Goal: Information Seeking & Learning: Learn about a topic

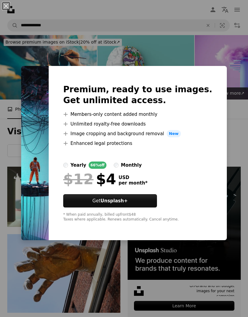
scroll to position [801, 0]
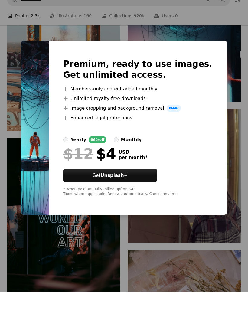
click at [206, 25] on div "An X shape Premium, ready to use images. Get unlimited access. A plus sign Memb…" at bounding box center [124, 158] width 248 height 317
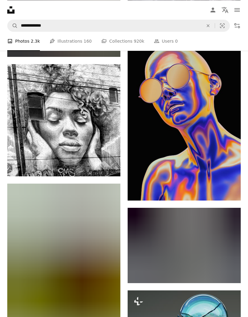
scroll to position [7118, 0]
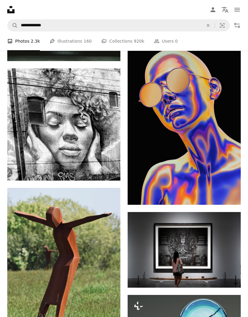
click at [189, 121] on img at bounding box center [184, 120] width 113 height 170
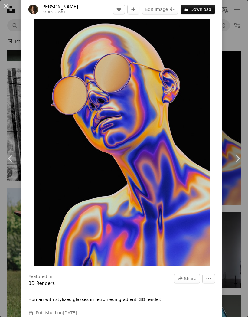
scroll to position [24, 0]
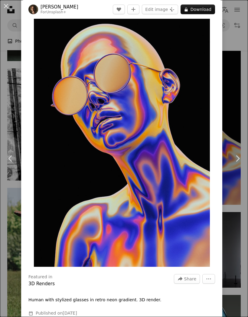
click at [7, 4] on button "An X shape" at bounding box center [5, 5] width 7 height 7
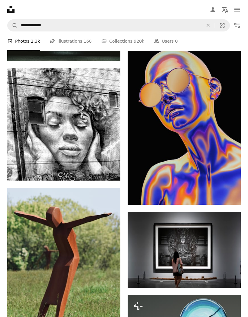
click at [97, 130] on img at bounding box center [63, 124] width 113 height 112
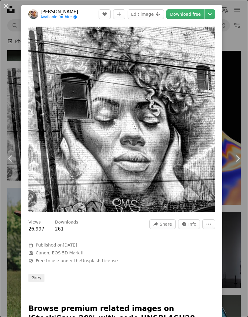
click at [8, 5] on button "An X shape" at bounding box center [5, 5] width 7 height 7
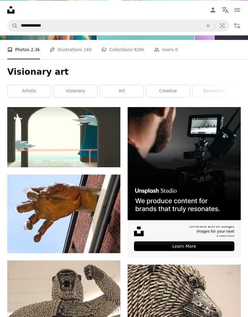
scroll to position [57, 0]
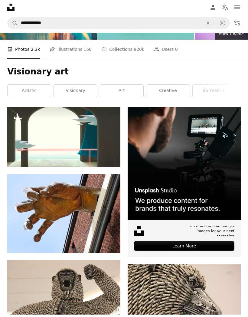
click at [206, 23] on icon "An X shape" at bounding box center [208, 25] width 13 height 5
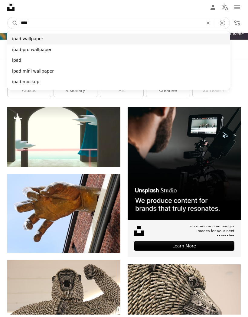
type input "****"
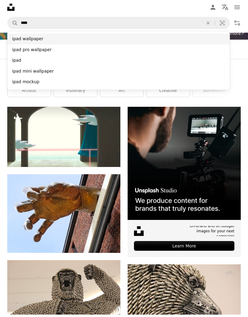
click at [45, 40] on div "ipad wallpaper" at bounding box center [118, 41] width 223 height 11
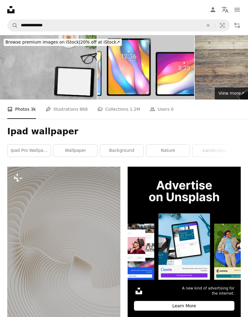
click at [40, 148] on link "ipad pro wallpaper" at bounding box center [29, 151] width 43 height 12
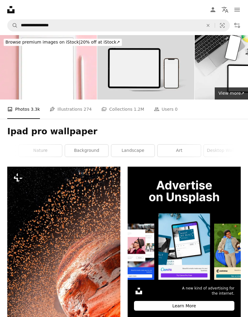
scroll to position [0, 81]
click at [91, 147] on link "background" at bounding box center [86, 151] width 43 height 12
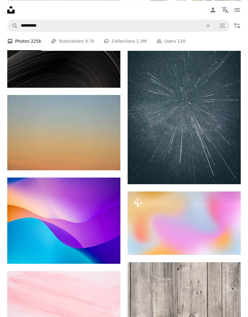
scroll to position [3615, 0]
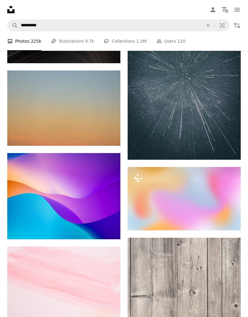
click at [202, 117] on img at bounding box center [184, 75] width 113 height 170
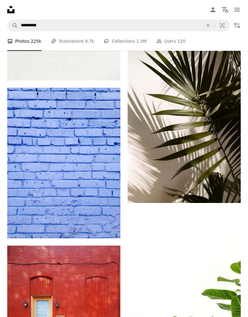
scroll to position [3236, 0]
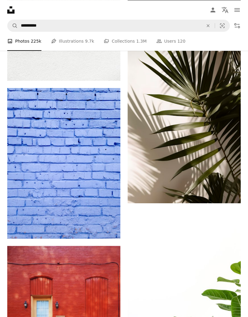
click at [208, 29] on button "An X shape" at bounding box center [208, 26] width 13 height 12
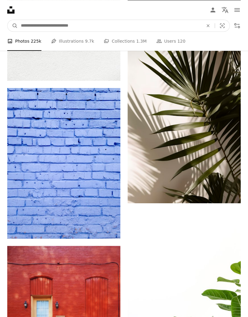
scroll to position [3236, 0]
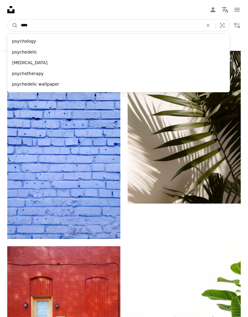
type input "*****"
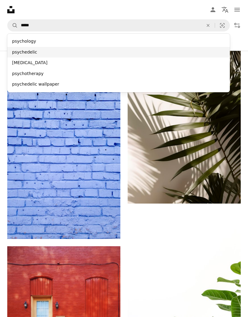
click at [40, 51] on div "psychedelic" at bounding box center [118, 52] width 223 height 11
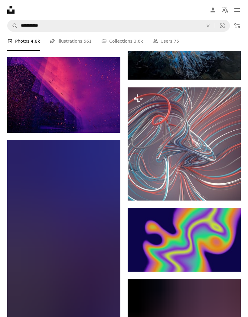
scroll to position [3951, 0]
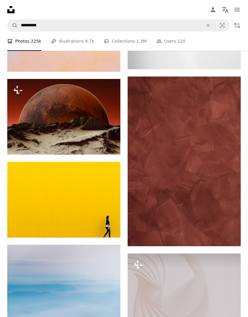
scroll to position [3236, 0]
